Goal: Task Accomplishment & Management: Complete application form

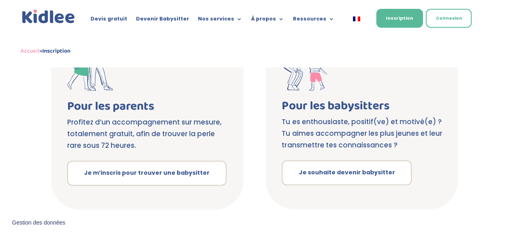
scroll to position [191, 0]
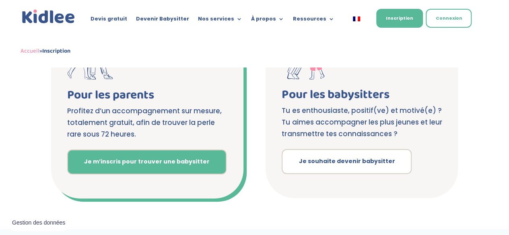
click at [157, 168] on link "Je m’inscris pour trouver une babysitter" at bounding box center [146, 162] width 159 height 25
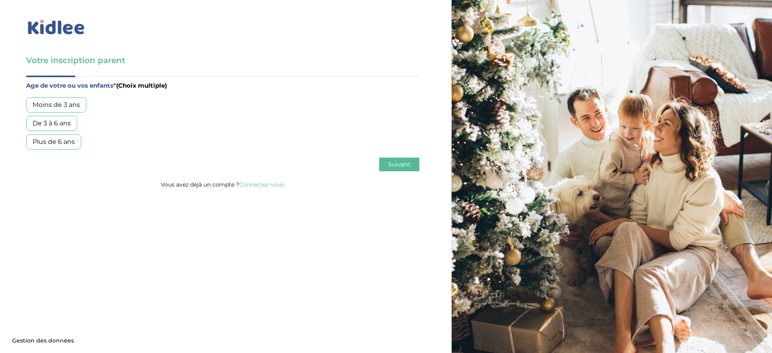
click at [67, 121] on div "De 3 à 6 ans" at bounding box center [51, 123] width 51 height 15
click at [389, 166] on span "Suivant" at bounding box center [399, 164] width 23 height 8
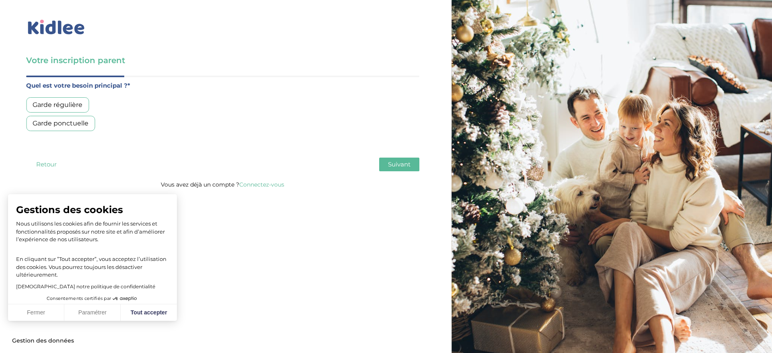
click at [58, 109] on div "Garde régulière" at bounding box center [57, 104] width 63 height 15
click at [395, 164] on span "Suivant" at bounding box center [399, 164] width 23 height 8
click at [138, 308] on button "Tout accepter" at bounding box center [149, 312] width 56 height 17
checkbox input "true"
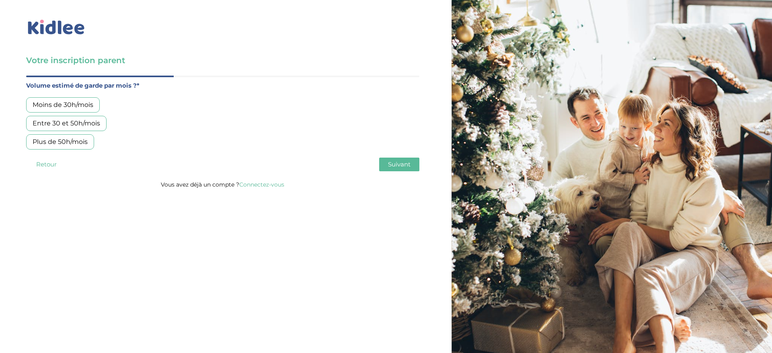
click at [76, 121] on div "Entre 30 et 50h/mois" at bounding box center [66, 123] width 80 height 15
click at [399, 166] on span "Suivant" at bounding box center [399, 164] width 23 height 8
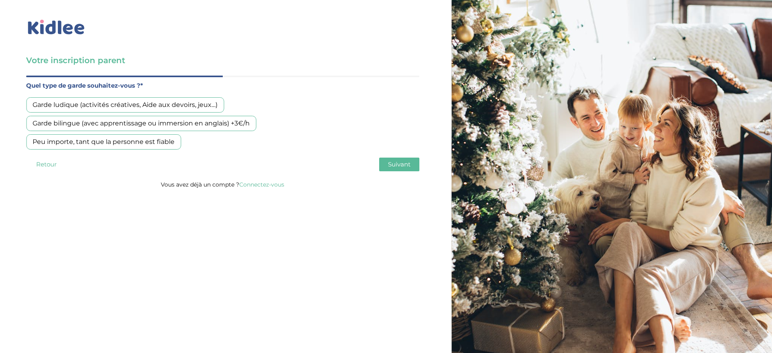
click at [210, 107] on div "Garde ludique (activités créatives, Aide aux devoirs, jeux…)" at bounding box center [125, 104] width 198 height 15
click at [392, 166] on span "Suivant" at bounding box center [399, 164] width 23 height 8
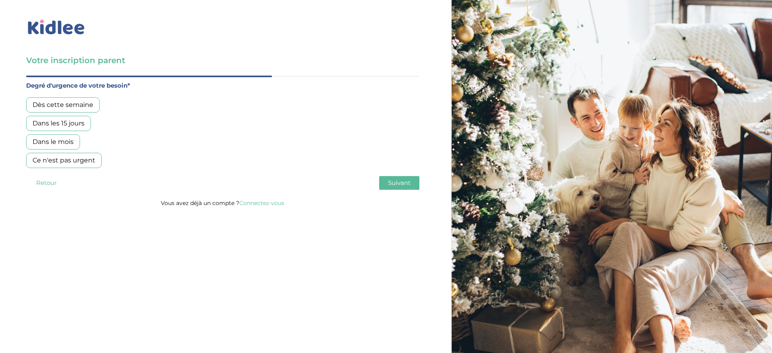
click at [68, 122] on div "Dans les 15 jours" at bounding box center [58, 123] width 65 height 15
click at [395, 180] on span "Suivant" at bounding box center [399, 183] width 23 height 8
click at [121, 123] on div "Oui, en direct ou via cercle proche" at bounding box center [87, 123] width 122 height 15
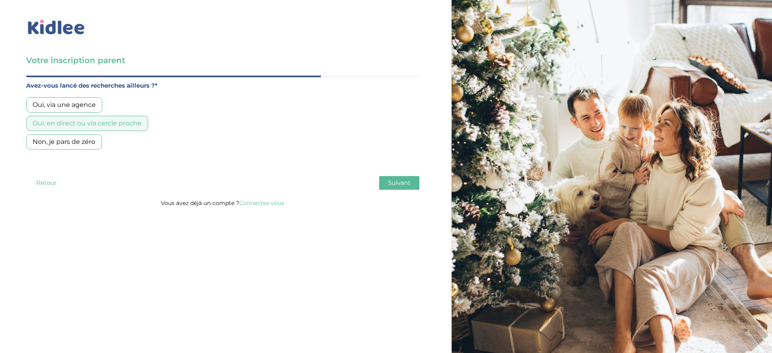
click at [406, 188] on button "Suivant" at bounding box center [399, 183] width 40 height 14
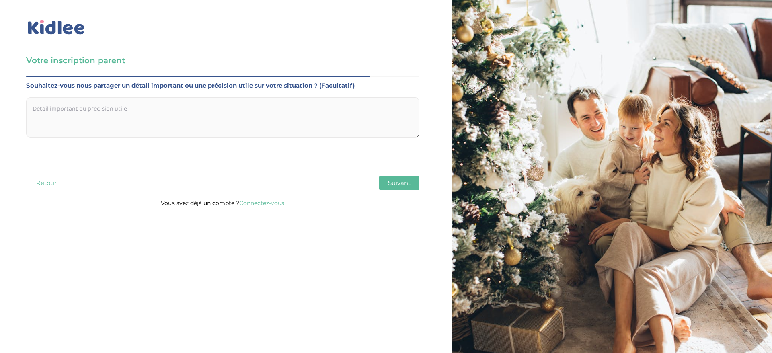
click at [162, 107] on textarea at bounding box center [222, 117] width 393 height 40
type textarea "ok ok"
click at [411, 176] on button "Suivant" at bounding box center [399, 183] width 40 height 14
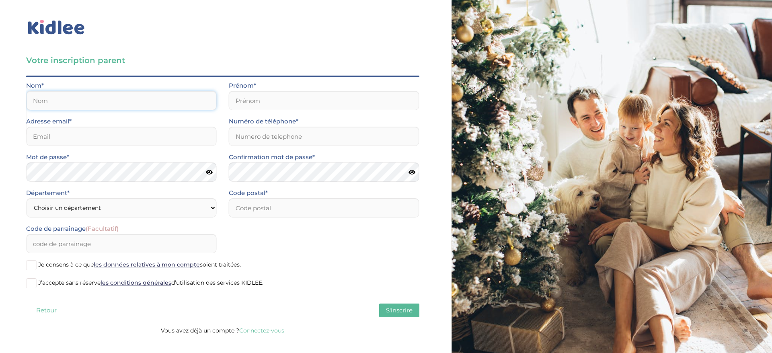
click at [112, 98] on input "text" at bounding box center [121, 100] width 191 height 19
type input "Hamdane"
click at [250, 100] on input "text" at bounding box center [324, 100] width 191 height 19
type input "Ferial"
click at [166, 140] on input "email" at bounding box center [121, 136] width 191 height 19
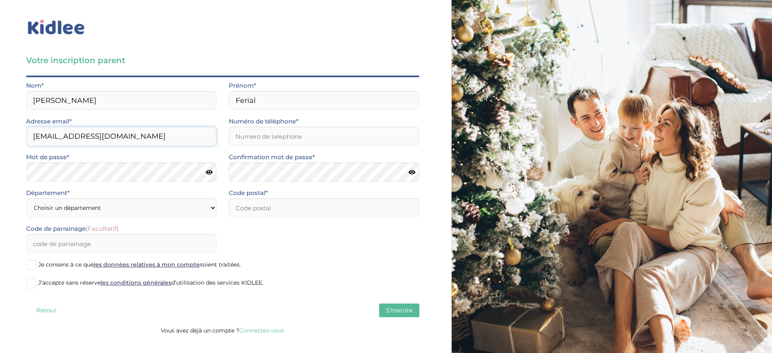
click at [59, 136] on input "fertest@mailtrap.com" at bounding box center [121, 136] width 191 height 19
type input "fertest1@mailtrap.com"
click at [311, 139] on input "Numéro de téléphone*" at bounding box center [324, 136] width 191 height 19
type input "0659123148"
click at [193, 206] on select "Choisir un département Paris (75) Hauts-de-Seine (92) Yvelines (78) Val-de-Marn…" at bounding box center [121, 207] width 191 height 19
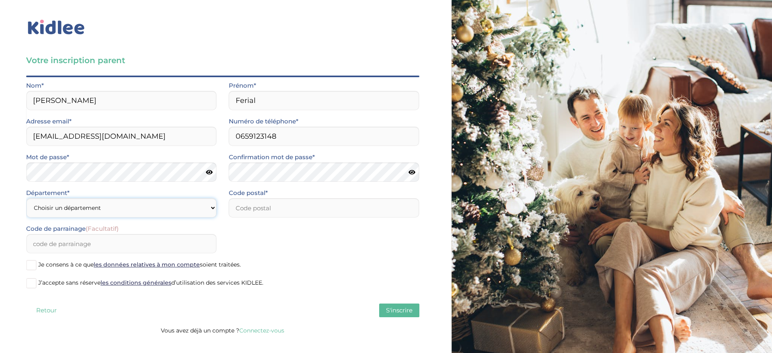
select select "75"
click at [26, 198] on select "Choisir un département Paris (75) Hauts-de-Seine (92) Yvelines (78) Val-de-Marn…" at bounding box center [121, 207] width 191 height 19
click at [268, 214] on input "number" at bounding box center [324, 207] width 191 height 19
type input "92700"
click at [32, 263] on span at bounding box center [31, 265] width 10 height 10
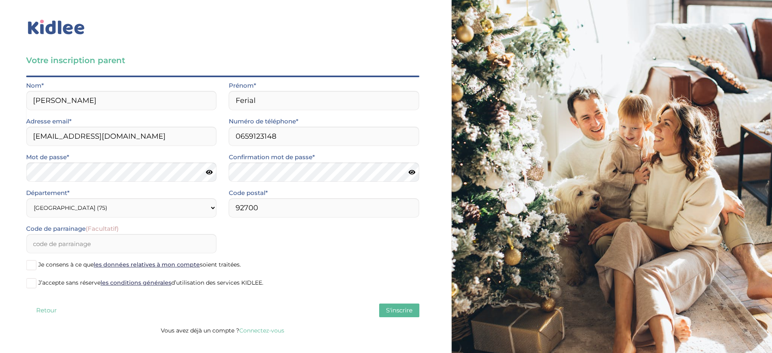
click at [0, 0] on input "Je consens à ce que les données relatives à mon compte soient traitées." at bounding box center [0, 0] width 0 height 0
click at [34, 281] on span at bounding box center [31, 283] width 10 height 10
click at [0, 0] on input "J’accepte sans réserve les conditions générales d’utilisation des services KIDL…" at bounding box center [0, 0] width 0 height 0
click at [395, 310] on span "S'inscrire" at bounding box center [399, 310] width 27 height 8
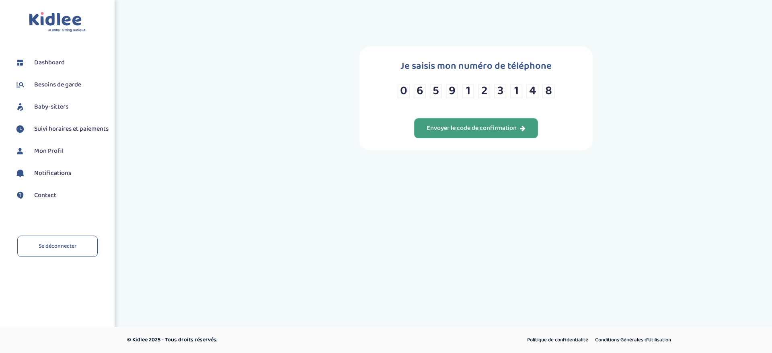
click at [454, 137] on button "Envoyer le code de confirmation" at bounding box center [476, 128] width 124 height 20
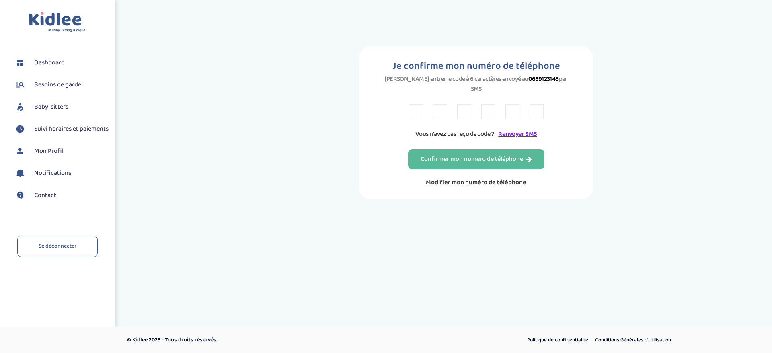
click at [419, 107] on input "text" at bounding box center [416, 111] width 14 height 15
paste input "X"
type input "X"
